Goal: Check status: Check status

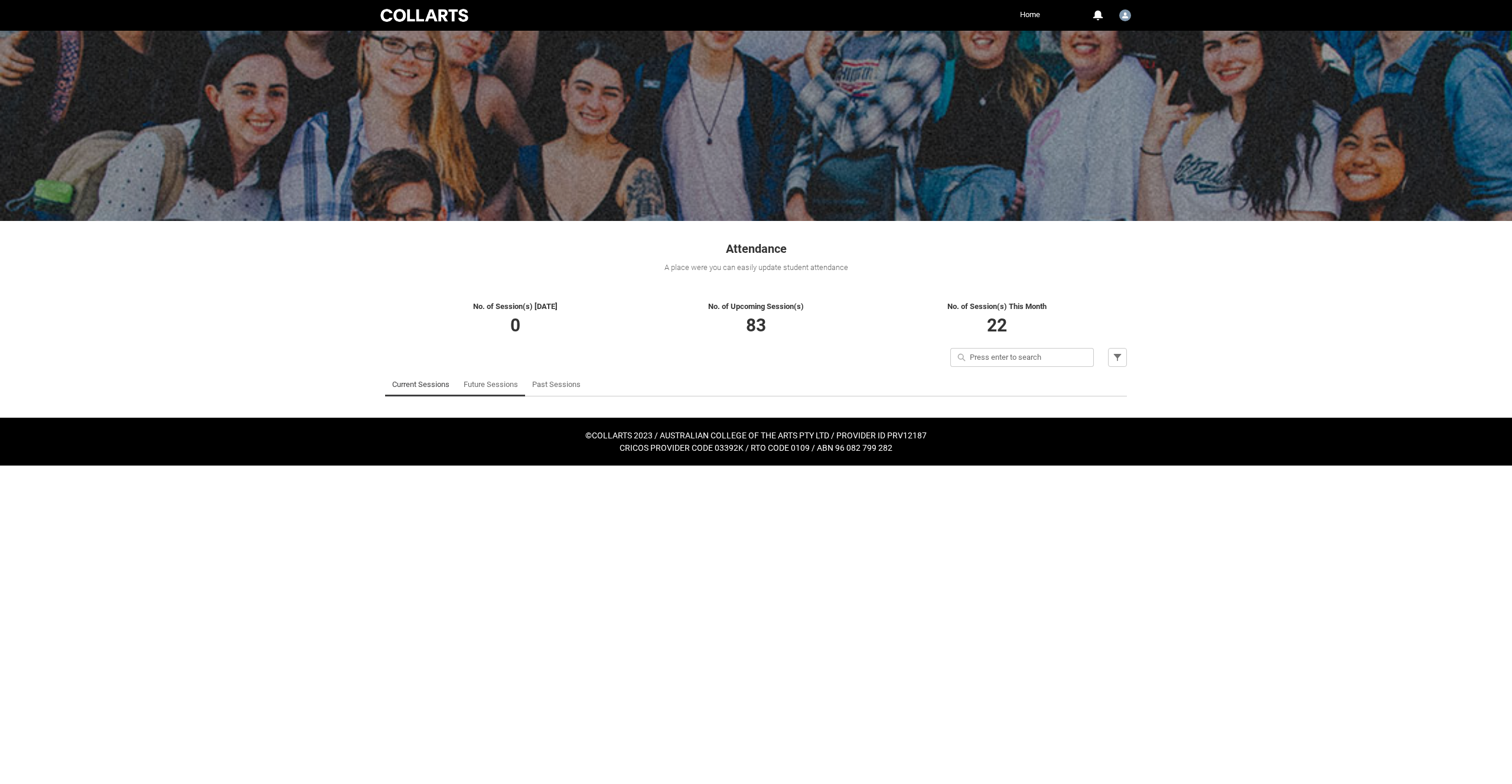
click at [495, 381] on link "Future Sessions" at bounding box center [491, 384] width 54 height 23
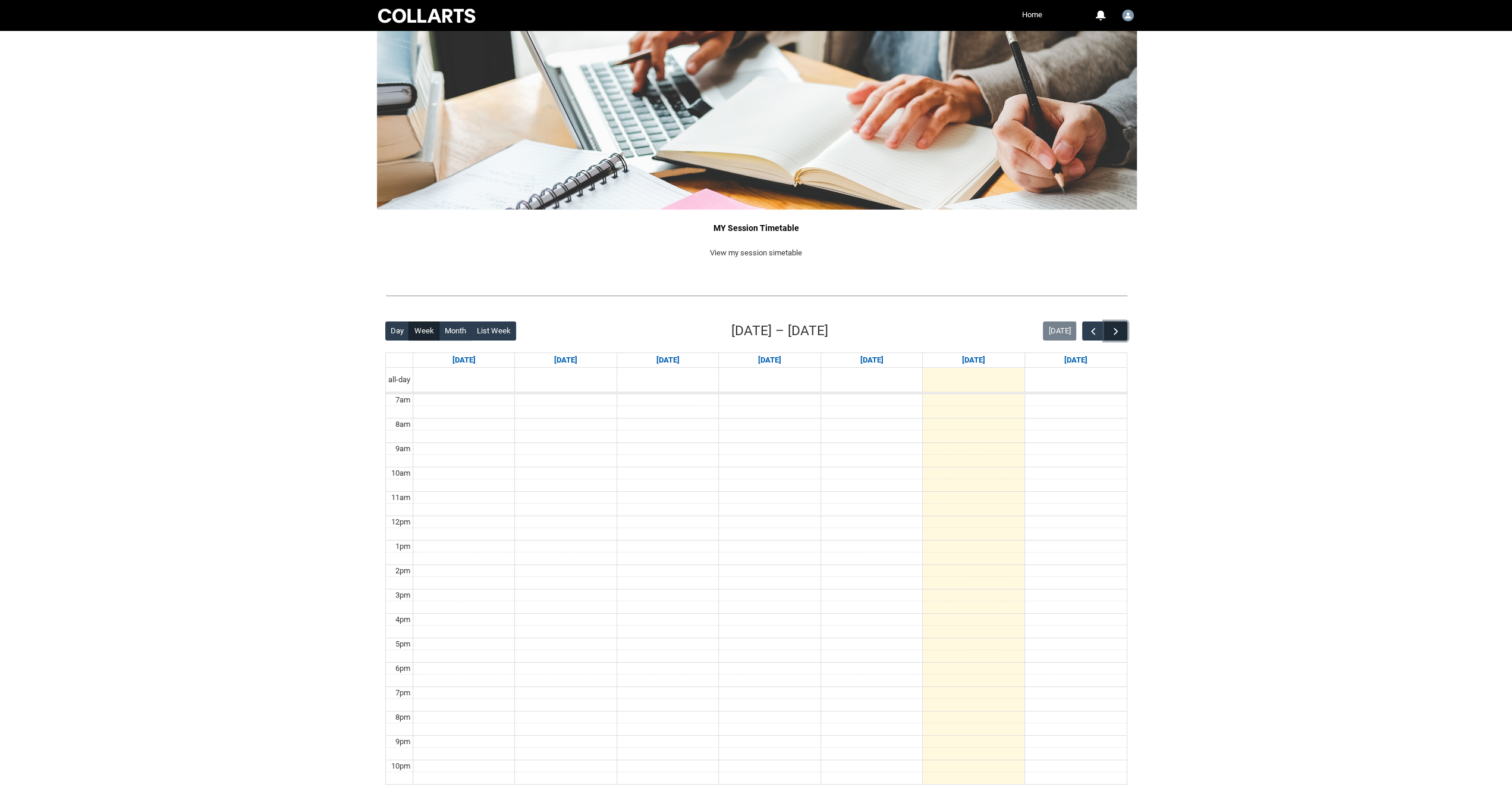
click at [1121, 329] on span "button" at bounding box center [1116, 331] width 12 height 12
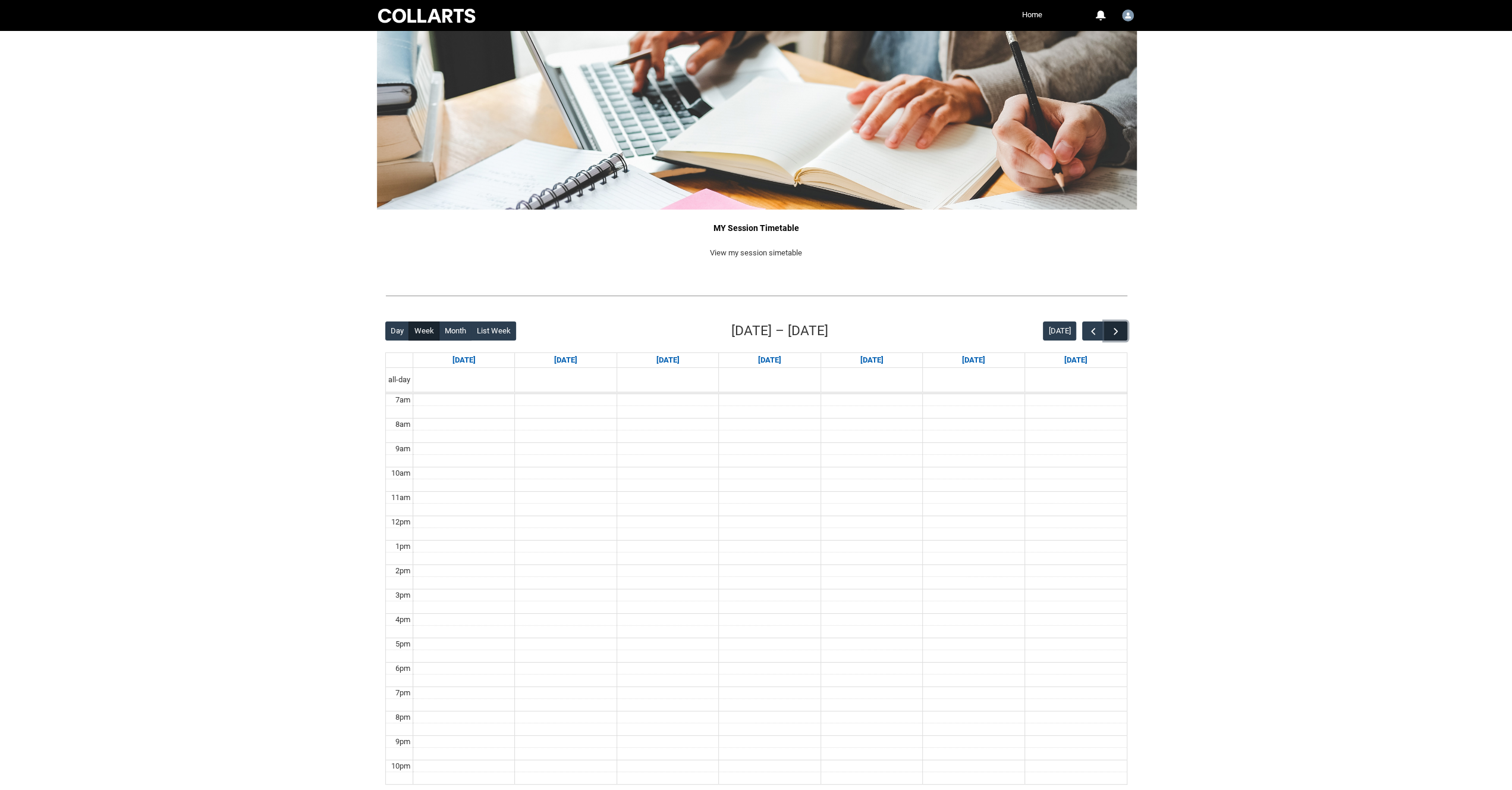
click at [1121, 329] on span "button" at bounding box center [1116, 331] width 12 height 12
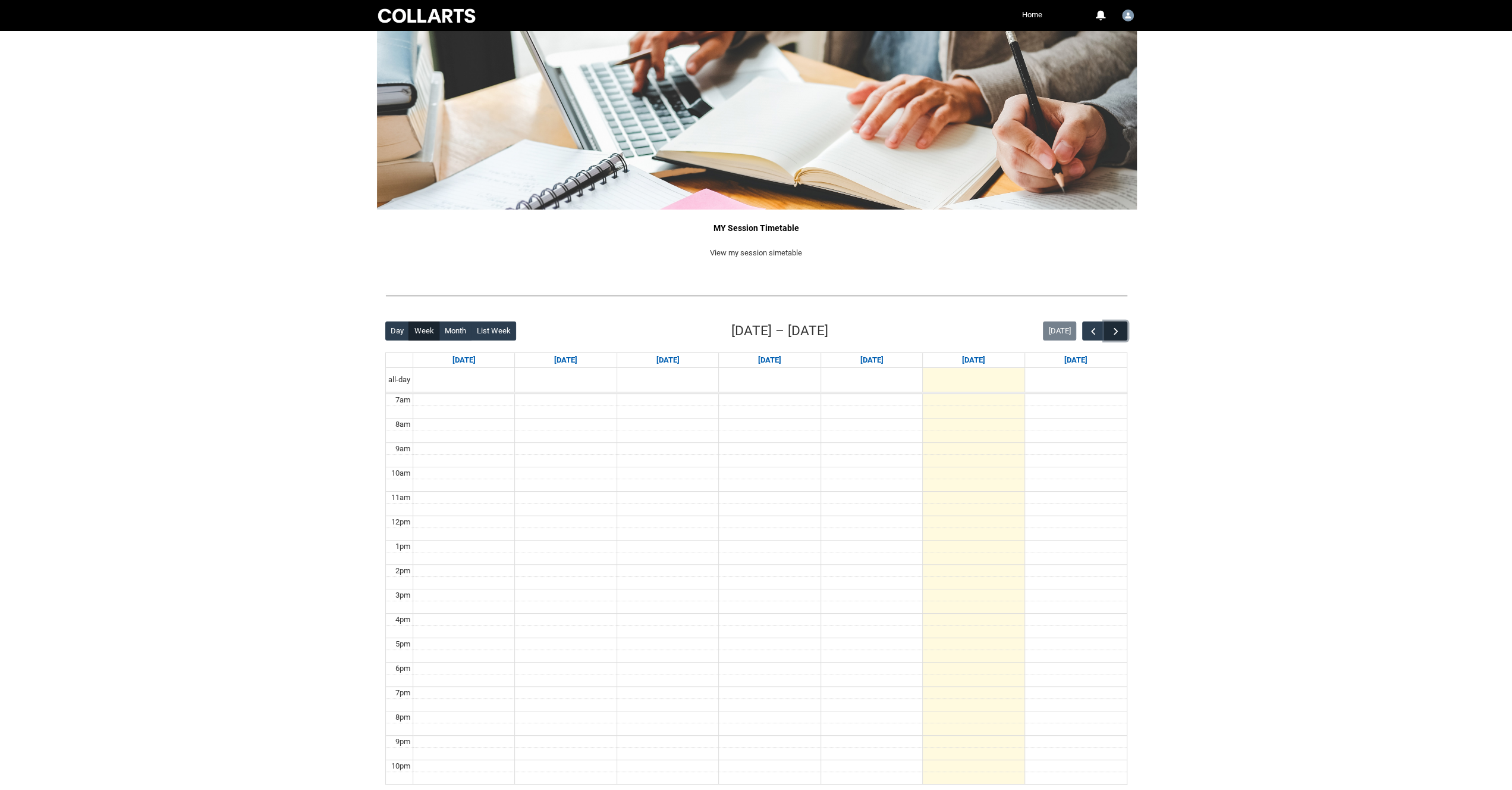
click at [1120, 332] on span "button" at bounding box center [1116, 331] width 12 height 12
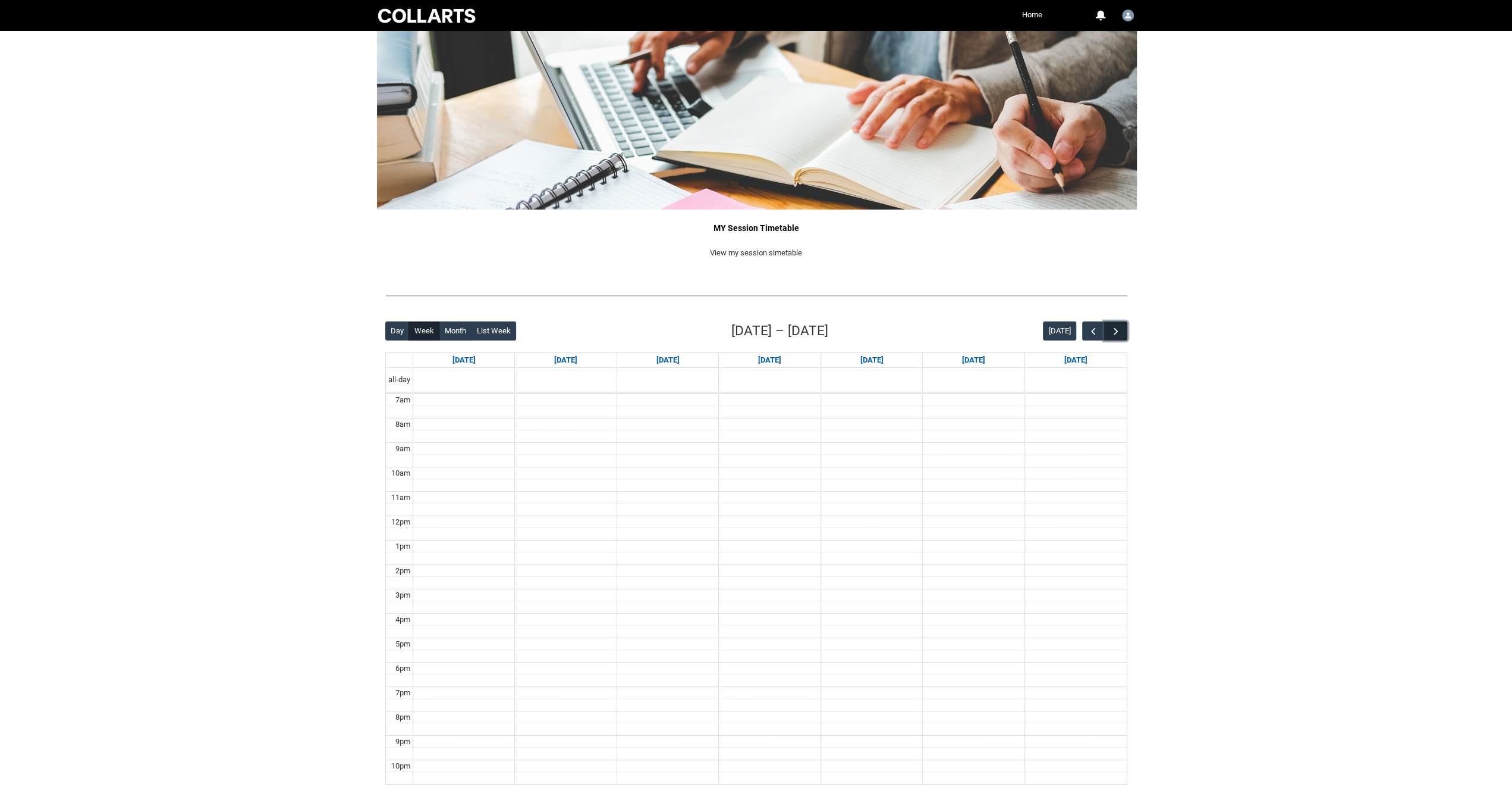
click at [1120, 332] on span "button" at bounding box center [1116, 331] width 12 height 12
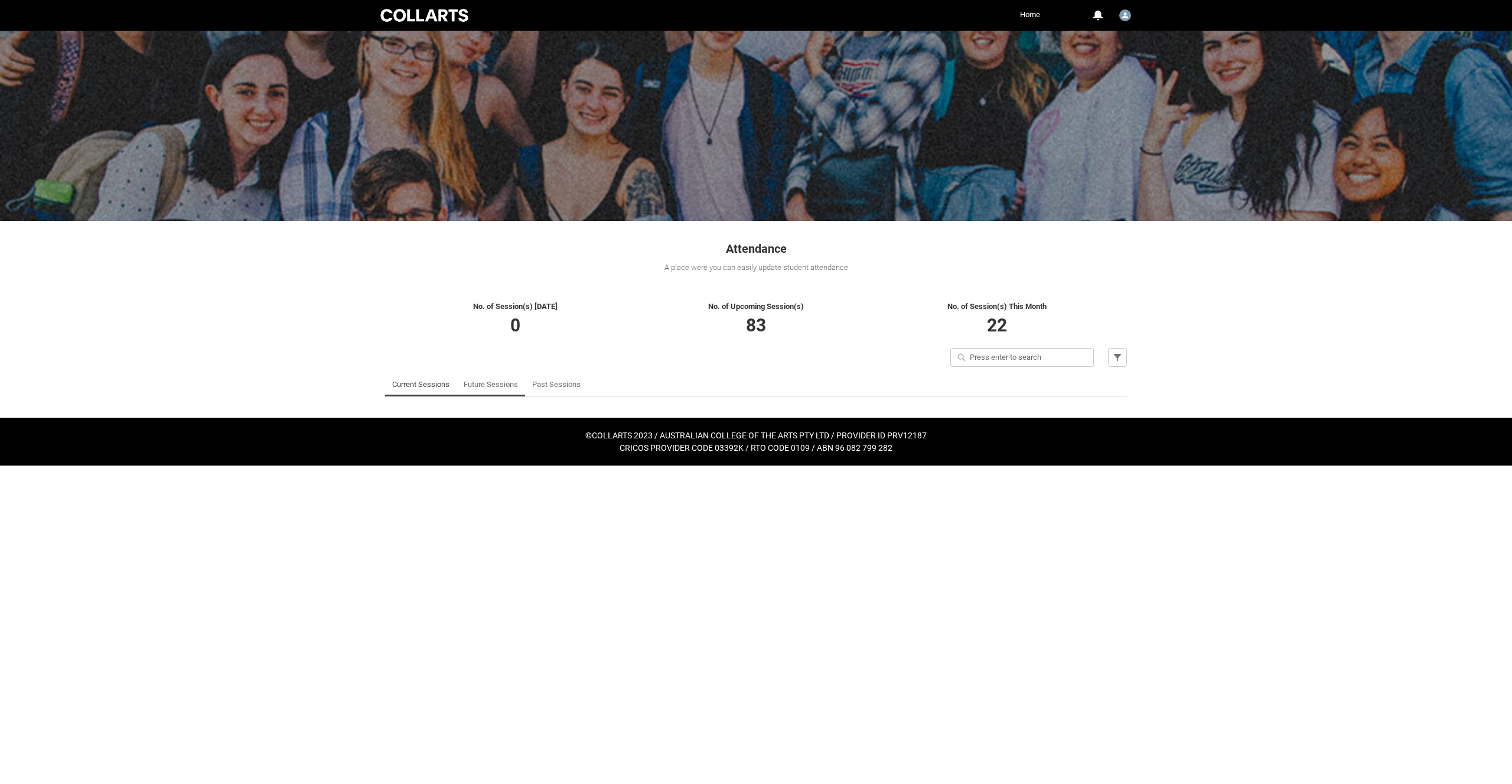
click at [491, 379] on link "Future Sessions" at bounding box center [491, 384] width 54 height 23
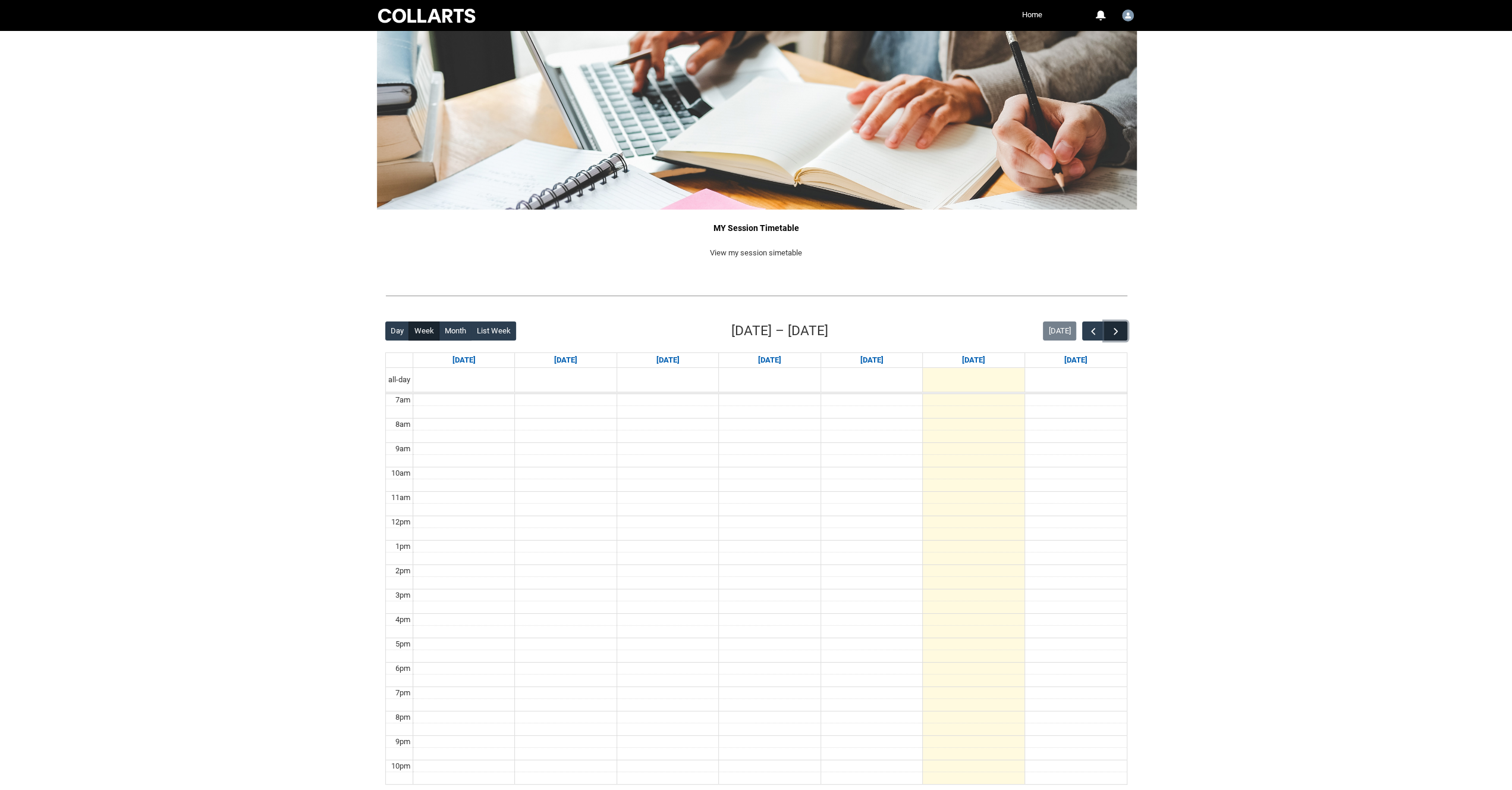
click at [1114, 323] on button "button" at bounding box center [1116, 331] width 23 height 19
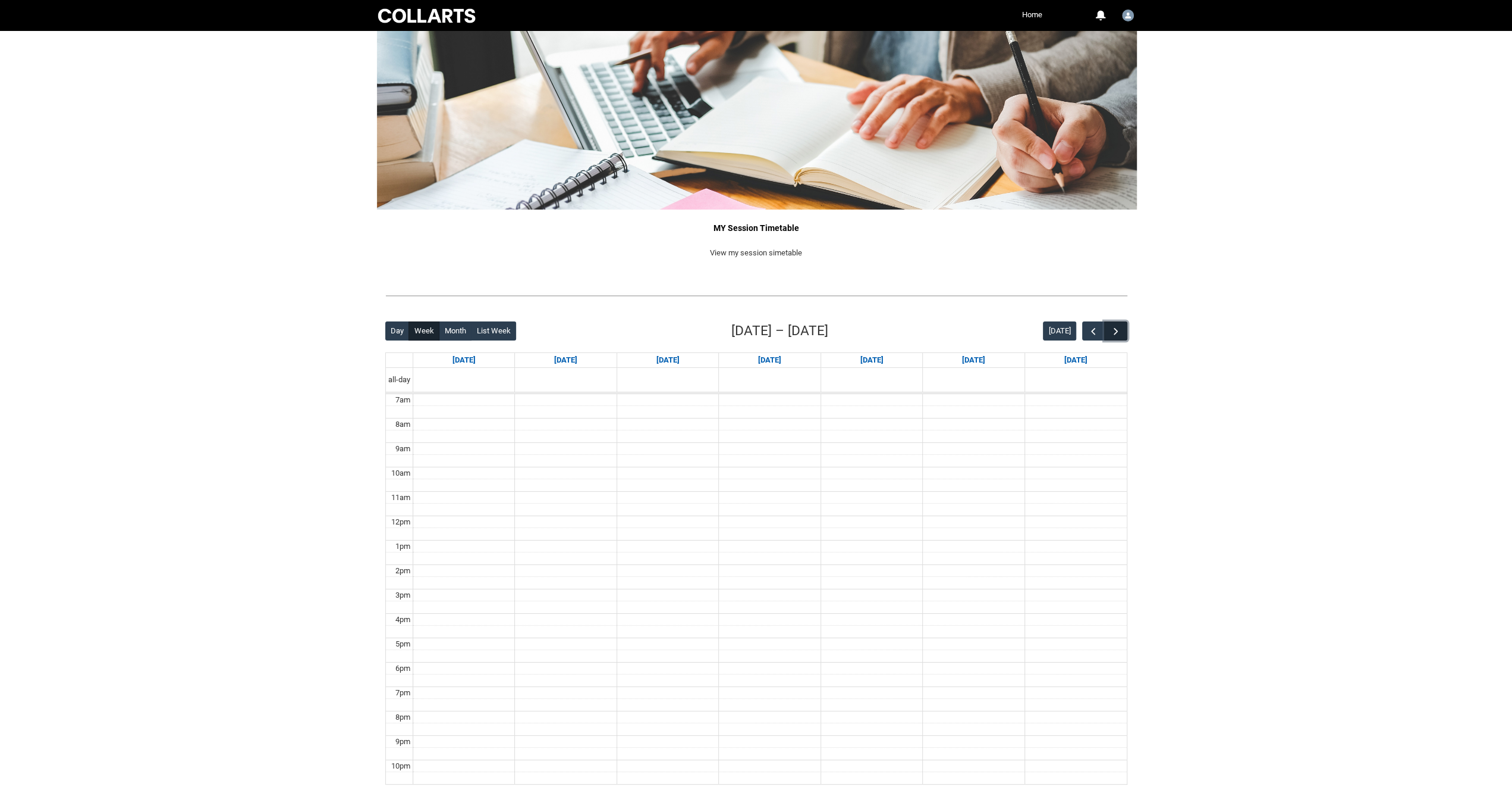
click at [1114, 323] on button "button" at bounding box center [1116, 331] width 23 height 19
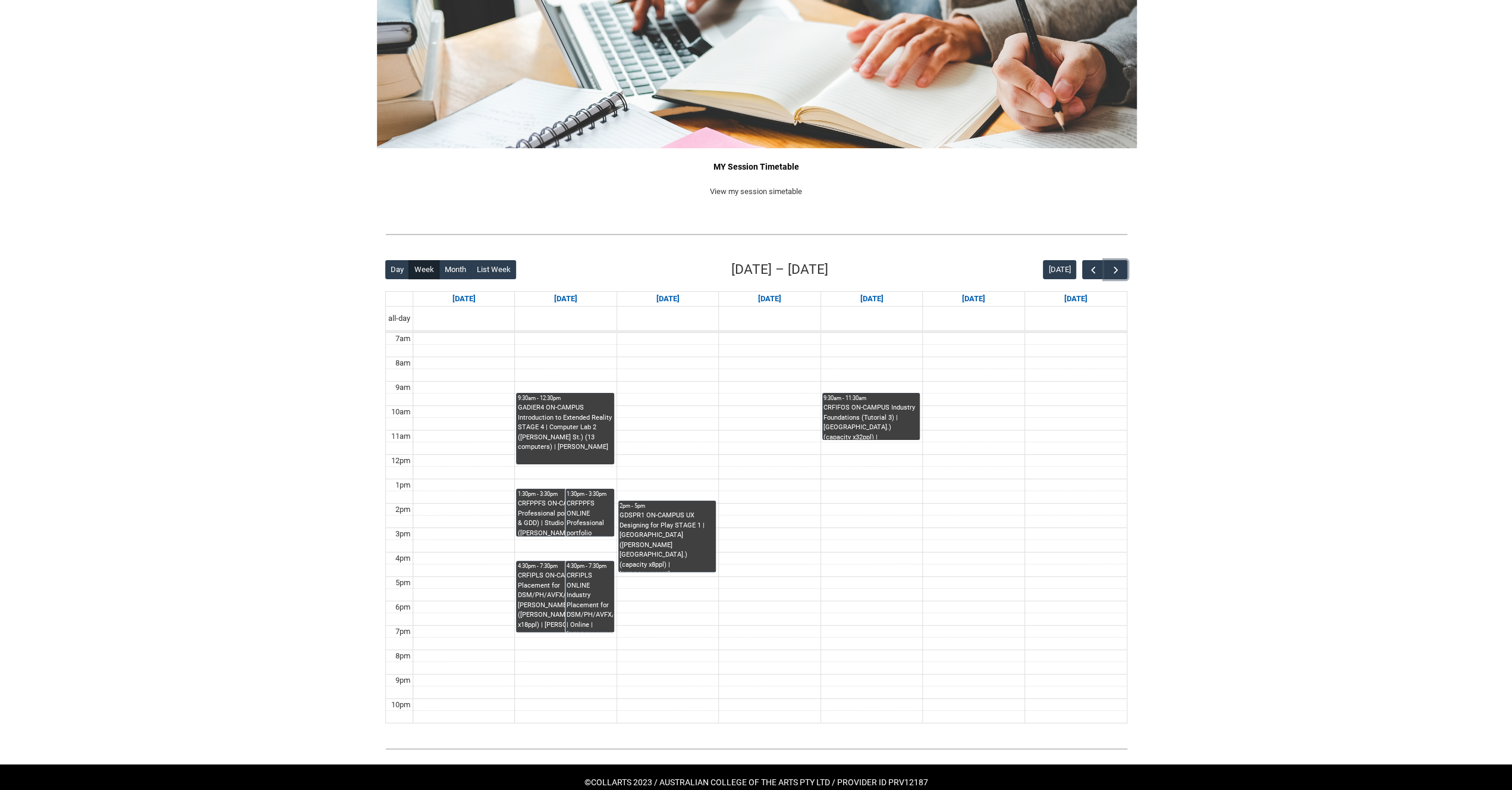
scroll to position [62, 0]
drag, startPoint x: 870, startPoint y: 490, endPoint x: 870, endPoint y: 518, distance: 28.0
click at [870, 537] on tbody "7am 8am 9am 10am 11am 12pm 1pm 2pm 3pm 4pm 5pm 6pm 7pm 8pm 9pm 10pm" at bounding box center [756, 527] width 741 height 390
click at [866, 485] on td at bounding box center [769, 484] width 714 height 12
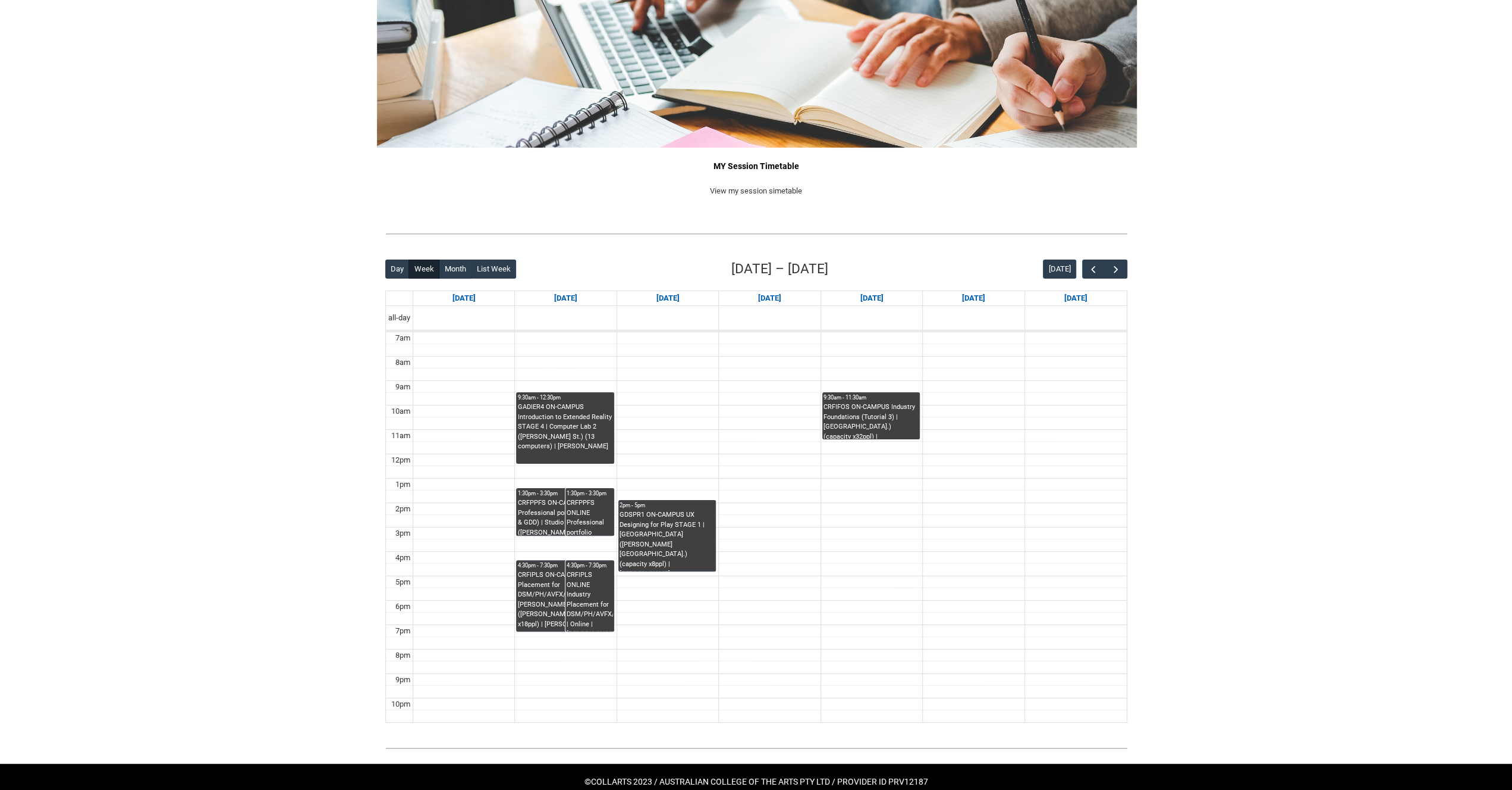
click at [866, 485] on td at bounding box center [769, 484] width 714 height 12
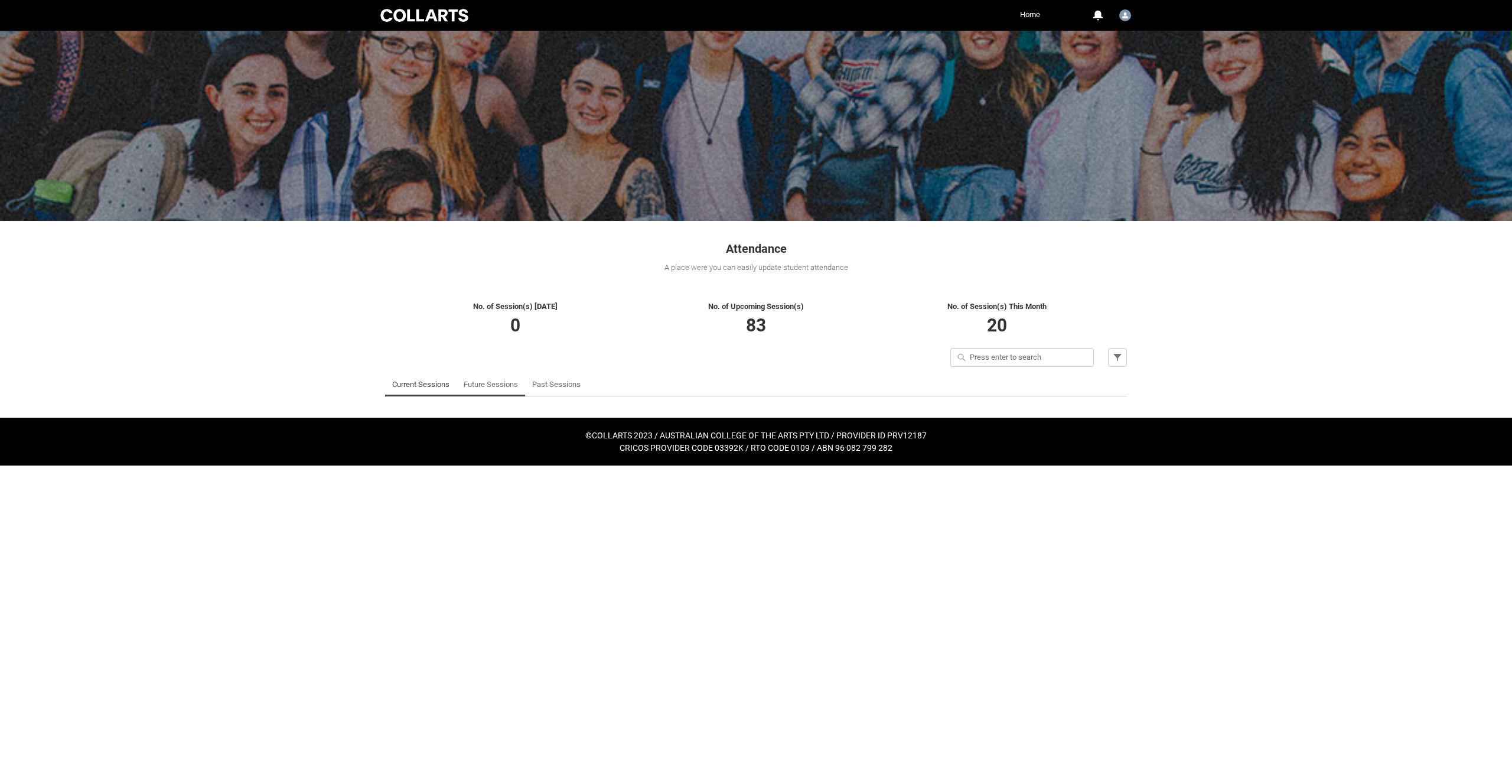
click at [475, 381] on link "Future Sessions" at bounding box center [491, 384] width 54 height 23
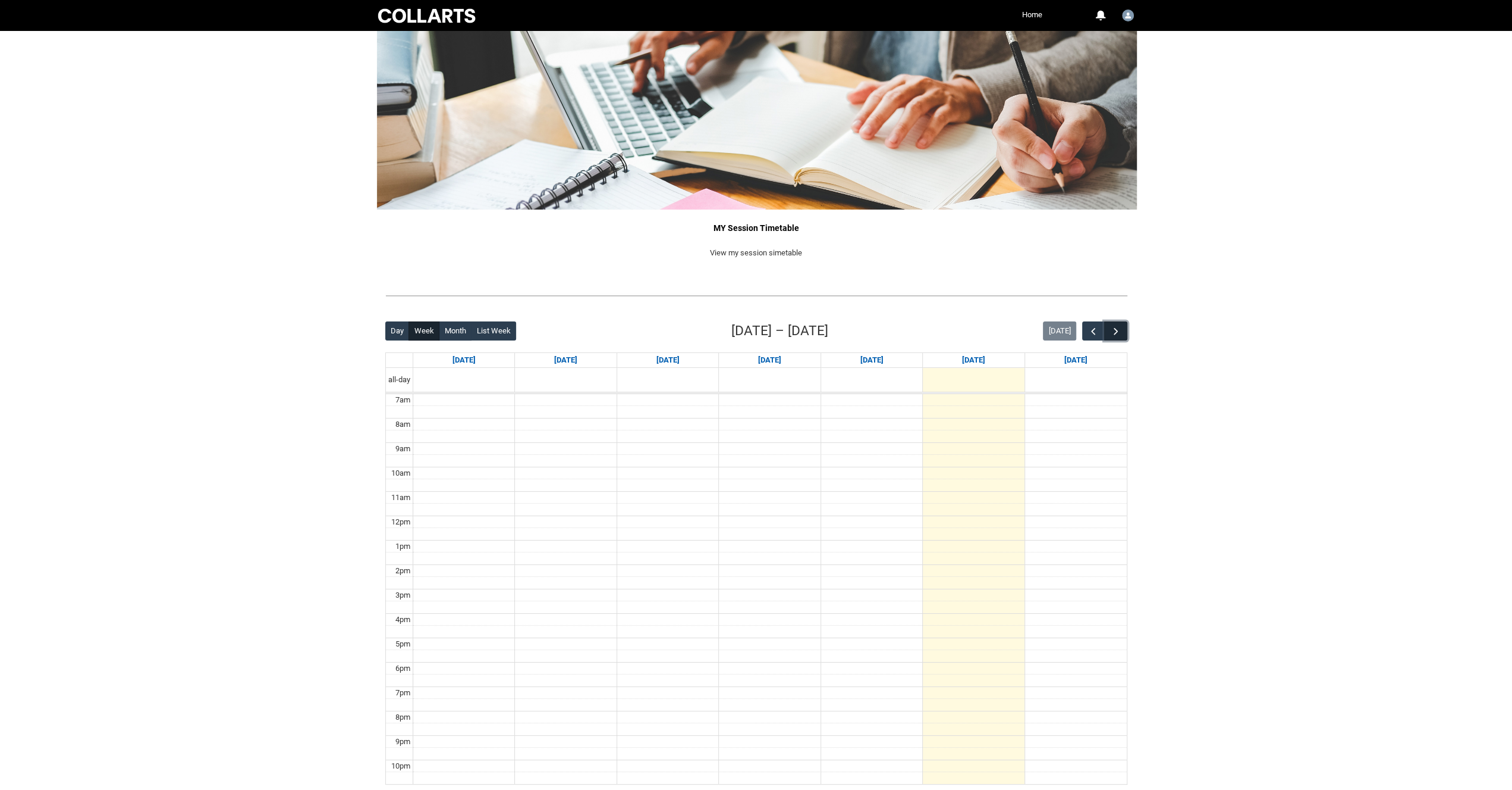
click at [1126, 324] on button "button" at bounding box center [1116, 331] width 23 height 19
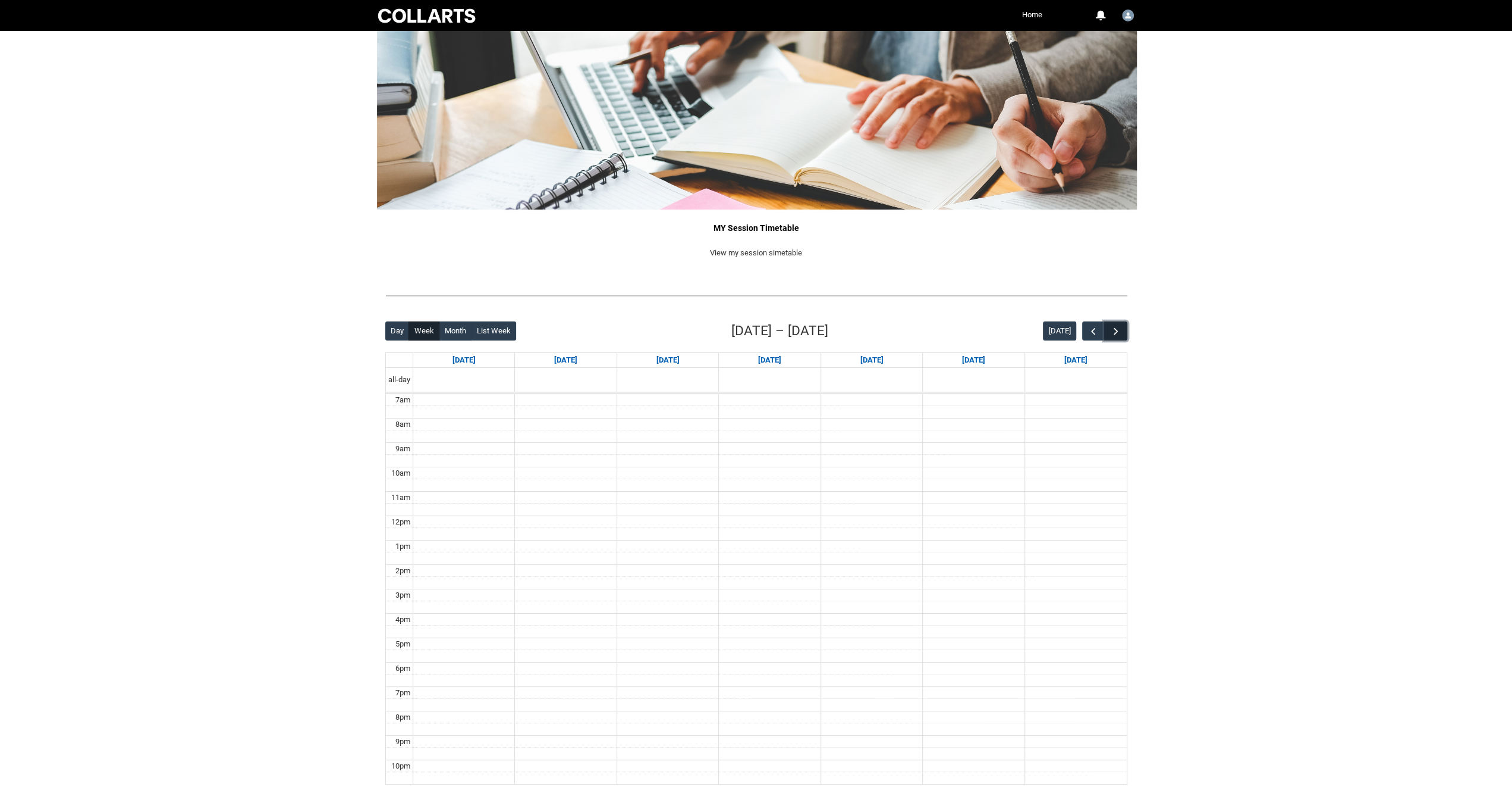
click at [1126, 324] on button "button" at bounding box center [1116, 331] width 23 height 19
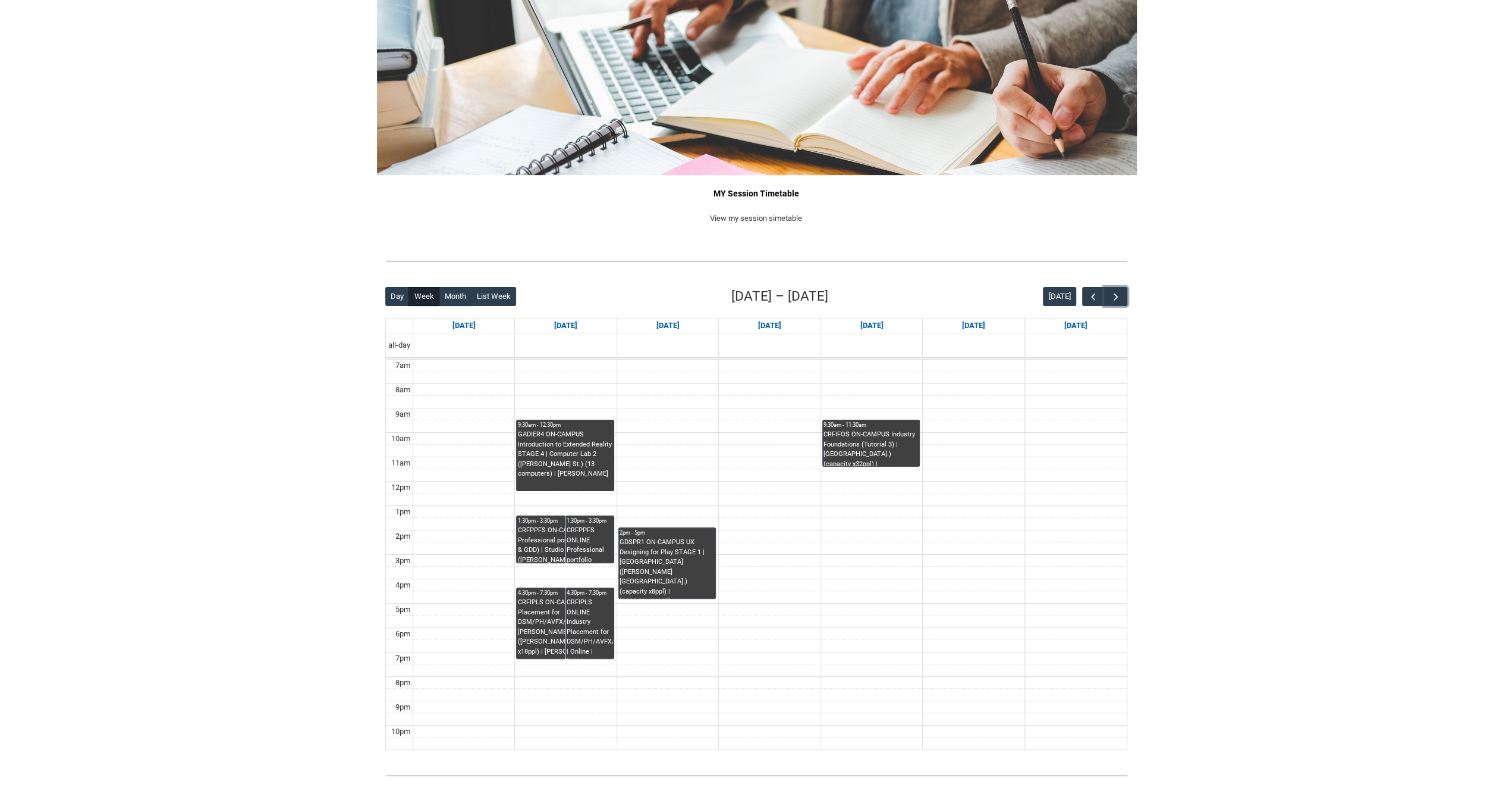
scroll to position [62, 0]
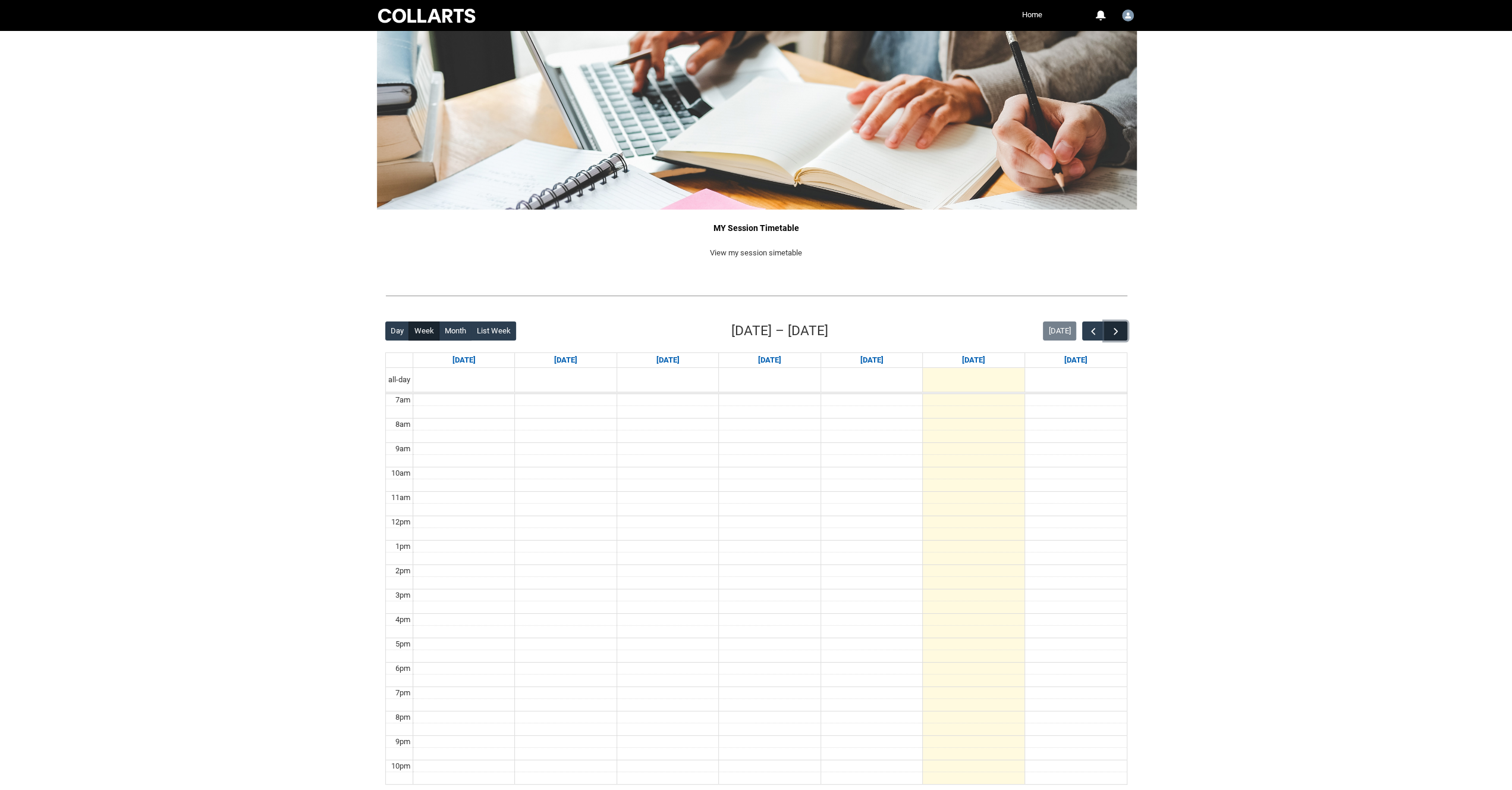
click at [1120, 327] on span "button" at bounding box center [1116, 331] width 12 height 12
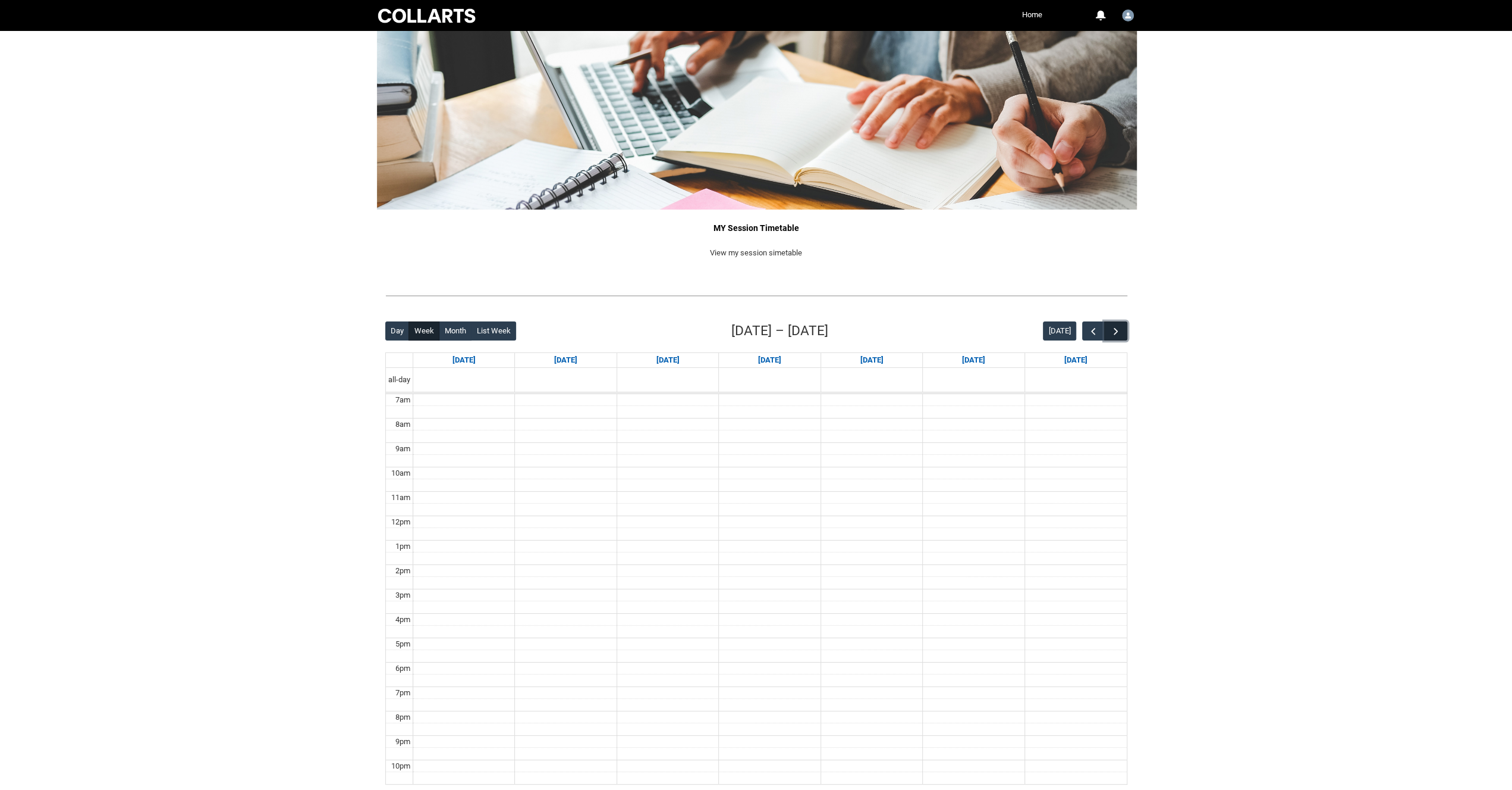
click at [1120, 327] on span "button" at bounding box center [1116, 331] width 12 height 12
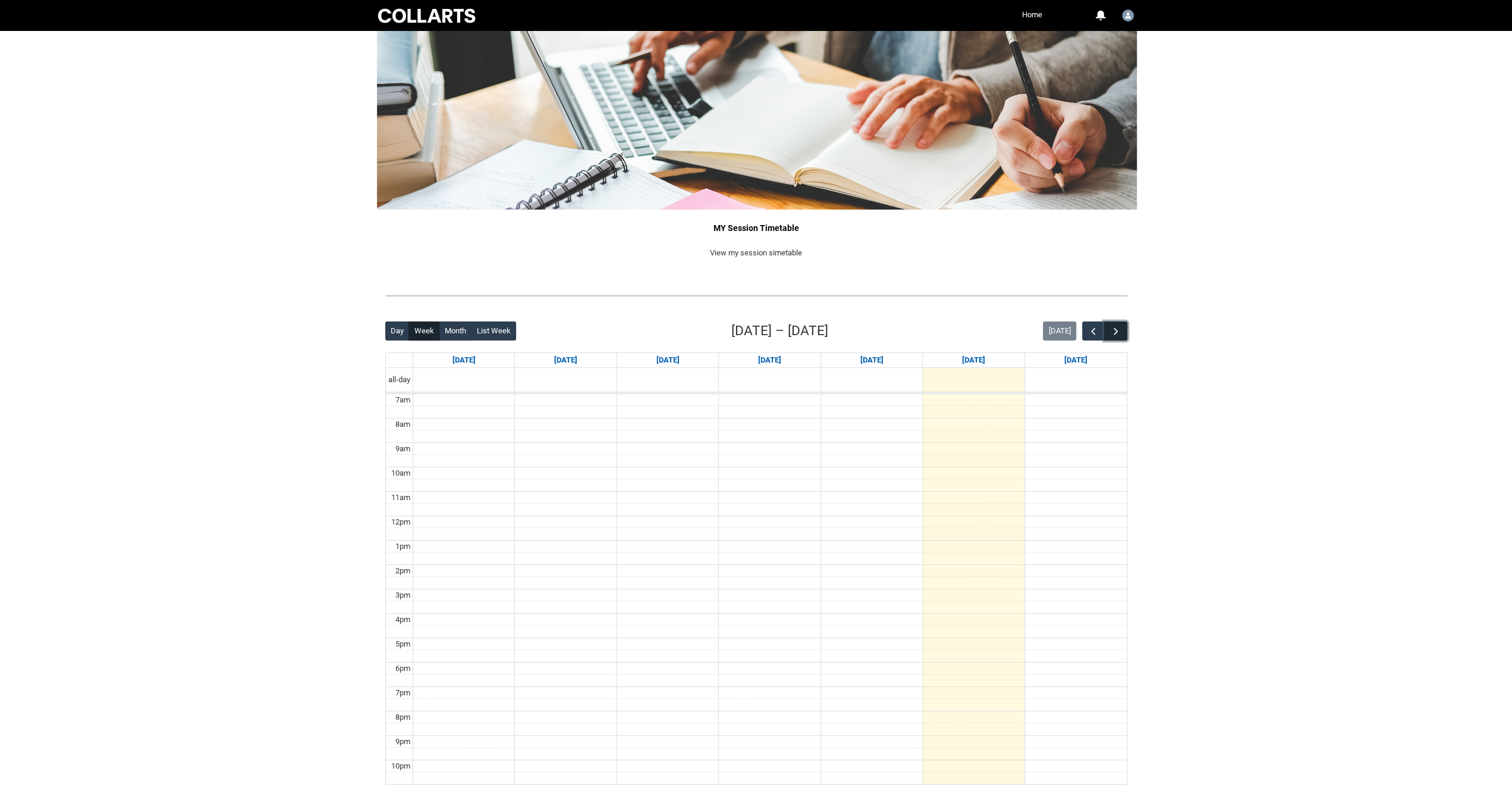
click at [1110, 339] on button "button" at bounding box center [1116, 331] width 23 height 19
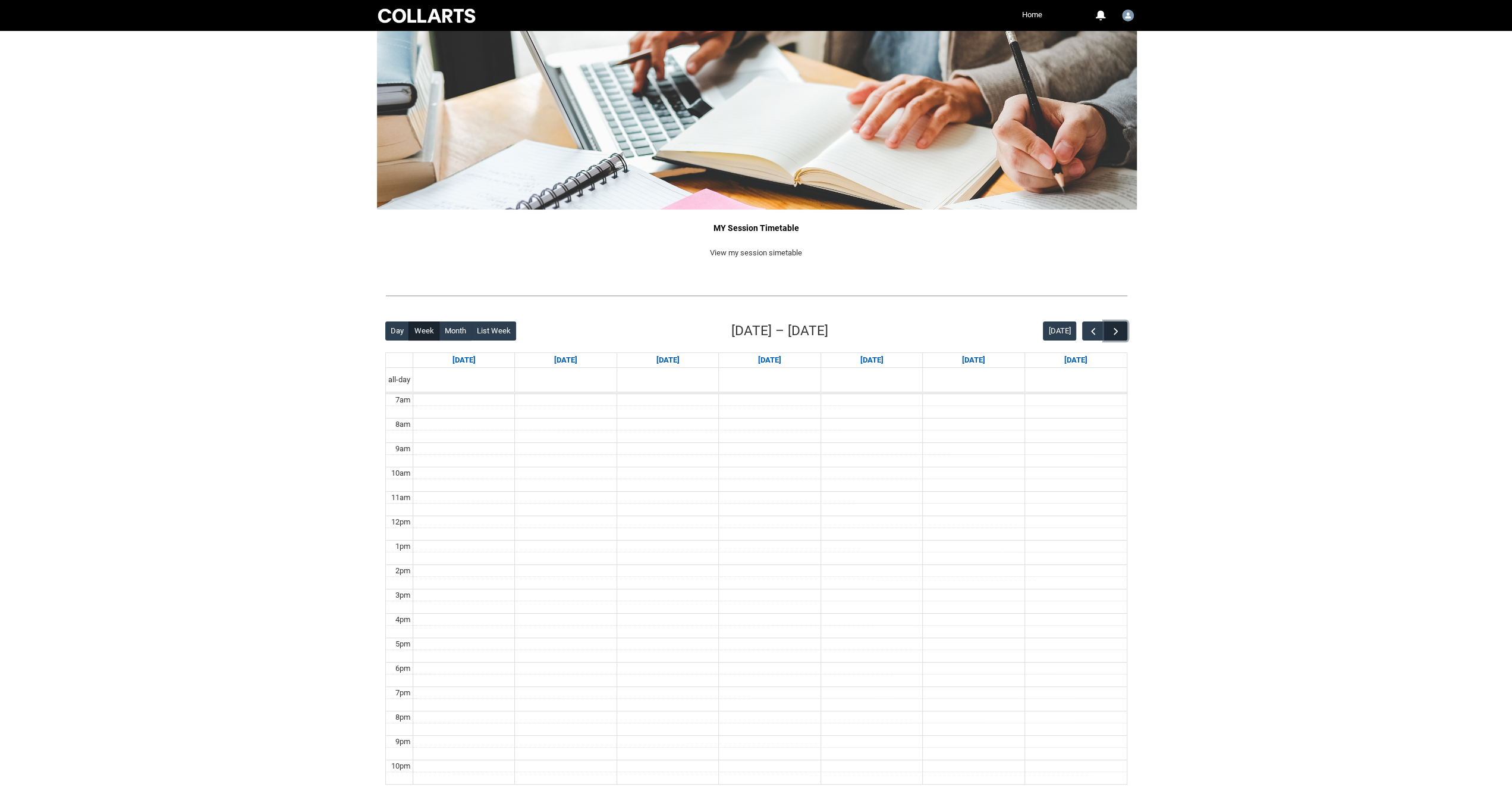
click at [1110, 339] on button "button" at bounding box center [1116, 331] width 23 height 19
